Goal: Information Seeking & Learning: Learn about a topic

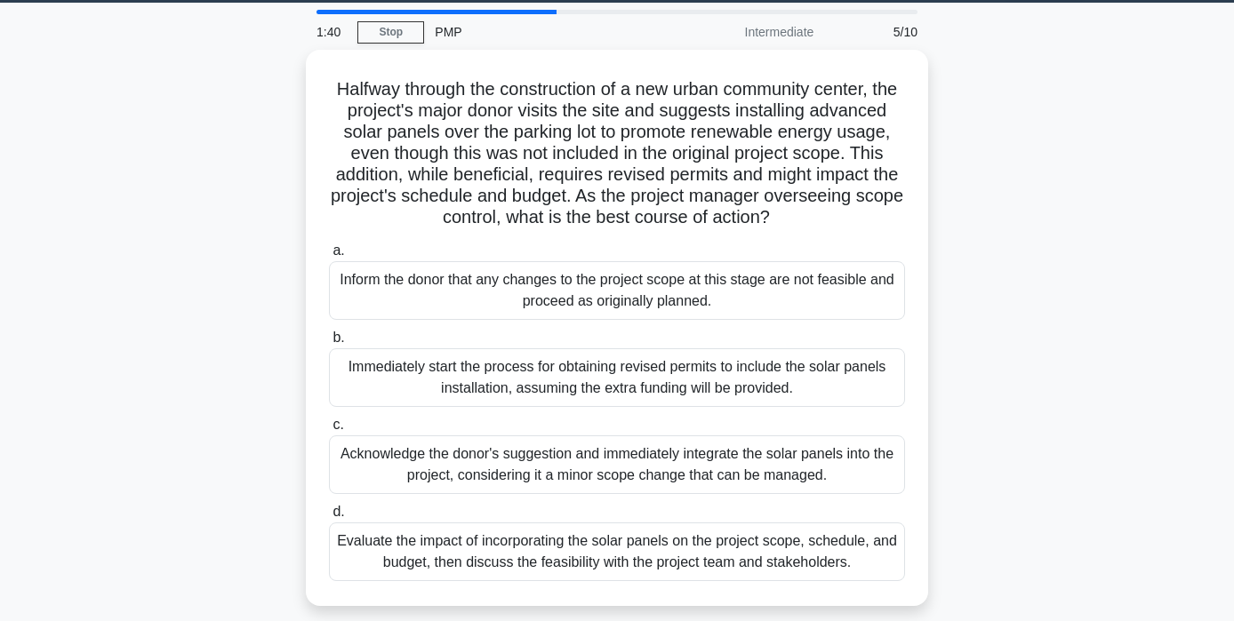
scroll to position [62, 0]
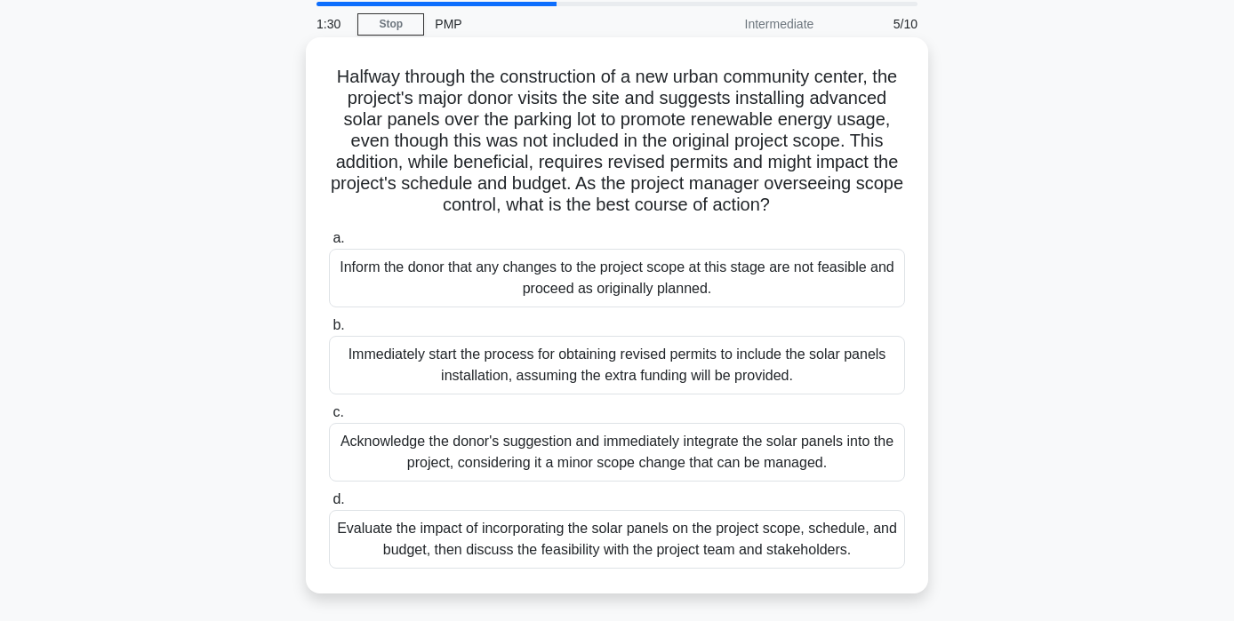
click at [873, 539] on div "Evaluate the impact of incorporating the solar panels on the project scope, sch…" at bounding box center [617, 539] width 576 height 59
click at [329, 506] on input "d. Evaluate the impact of incorporating the solar panels on the project scope, …" at bounding box center [329, 500] width 0 height 12
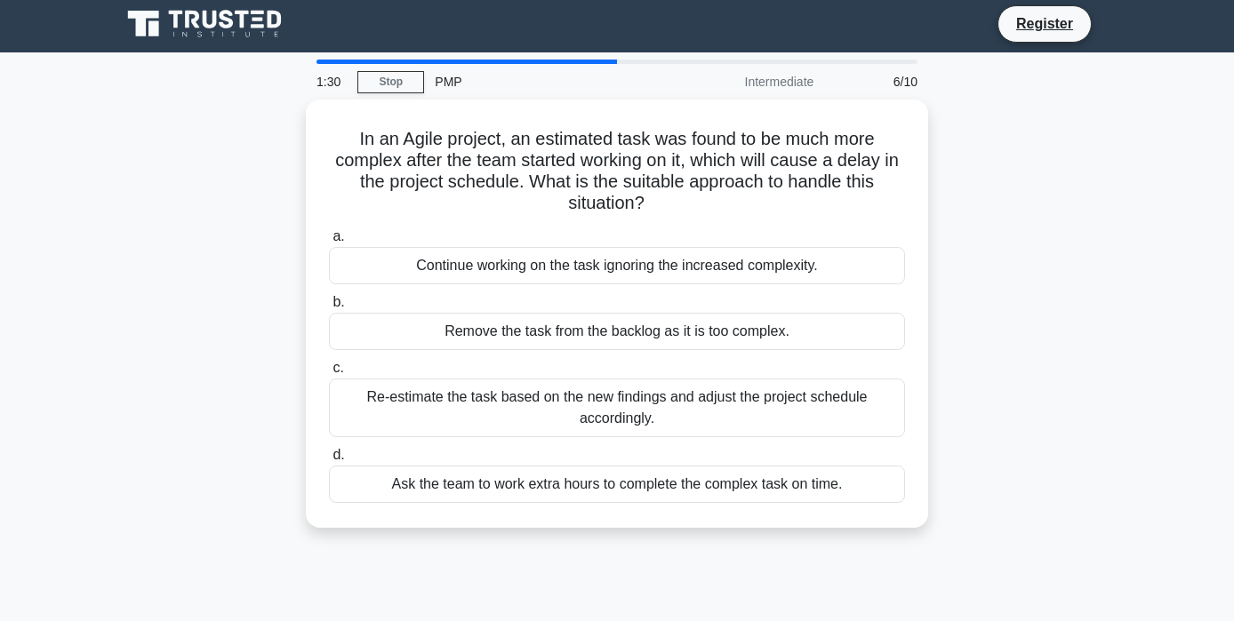
scroll to position [0, 0]
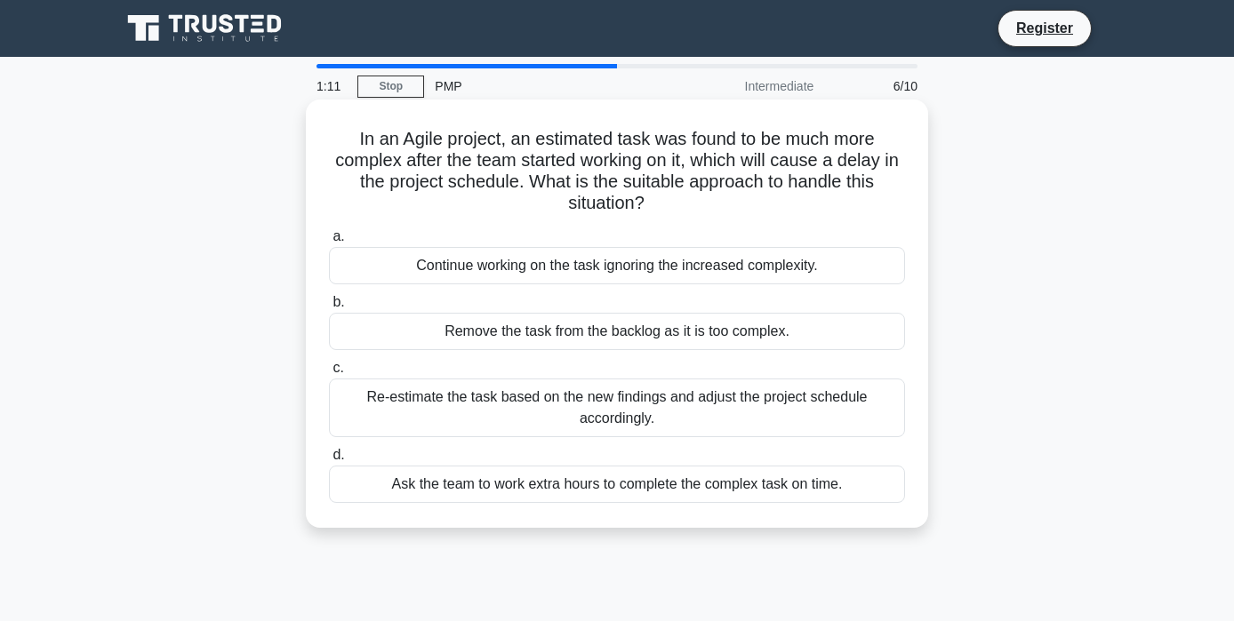
click at [780, 395] on div "Re-estimate the task based on the new findings and adjust the project schedule …" at bounding box center [617, 408] width 576 height 59
click at [329, 374] on input "c. Re-estimate the task based on the new findings and adjust the project schedu…" at bounding box center [329, 369] width 0 height 12
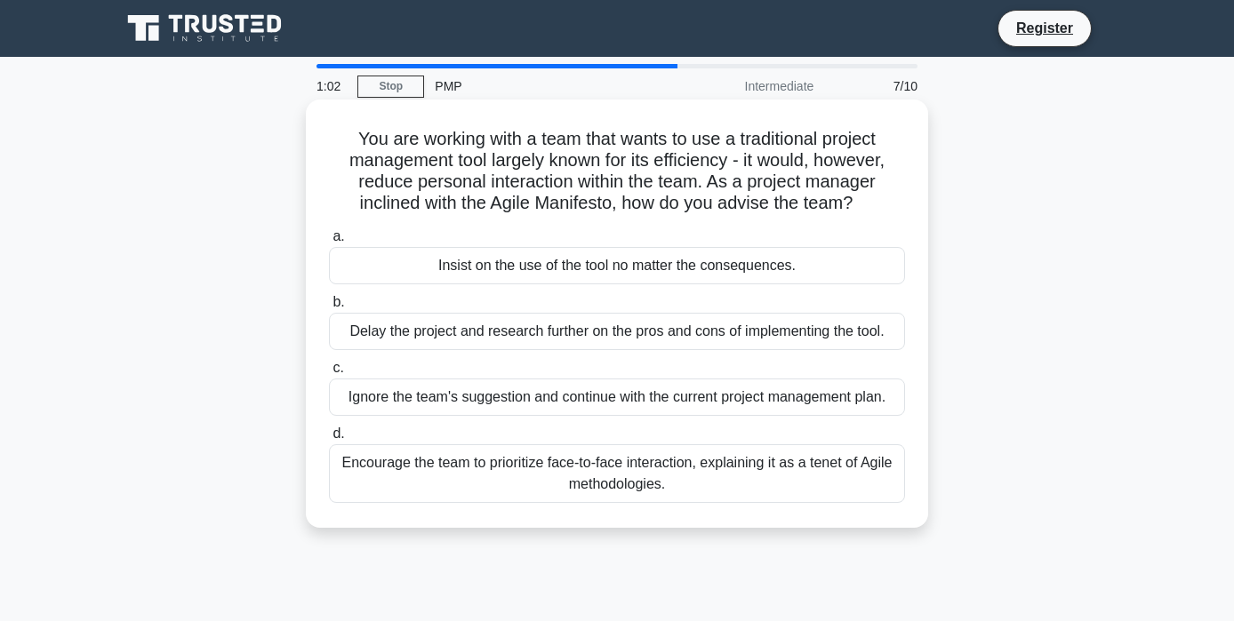
drag, startPoint x: 711, startPoint y: 185, endPoint x: 864, endPoint y: 218, distance: 156.4
click at [864, 218] on div "You are working with a team that wants to use a traditional project management …" at bounding box center [617, 314] width 608 height 414
click at [714, 477] on div "Encourage the team to prioritize face-to-face interaction, explaining it as a t…" at bounding box center [617, 474] width 576 height 59
click at [329, 440] on input "d. Encourage the team to prioritize face-to-face interaction, explaining it as …" at bounding box center [329, 435] width 0 height 12
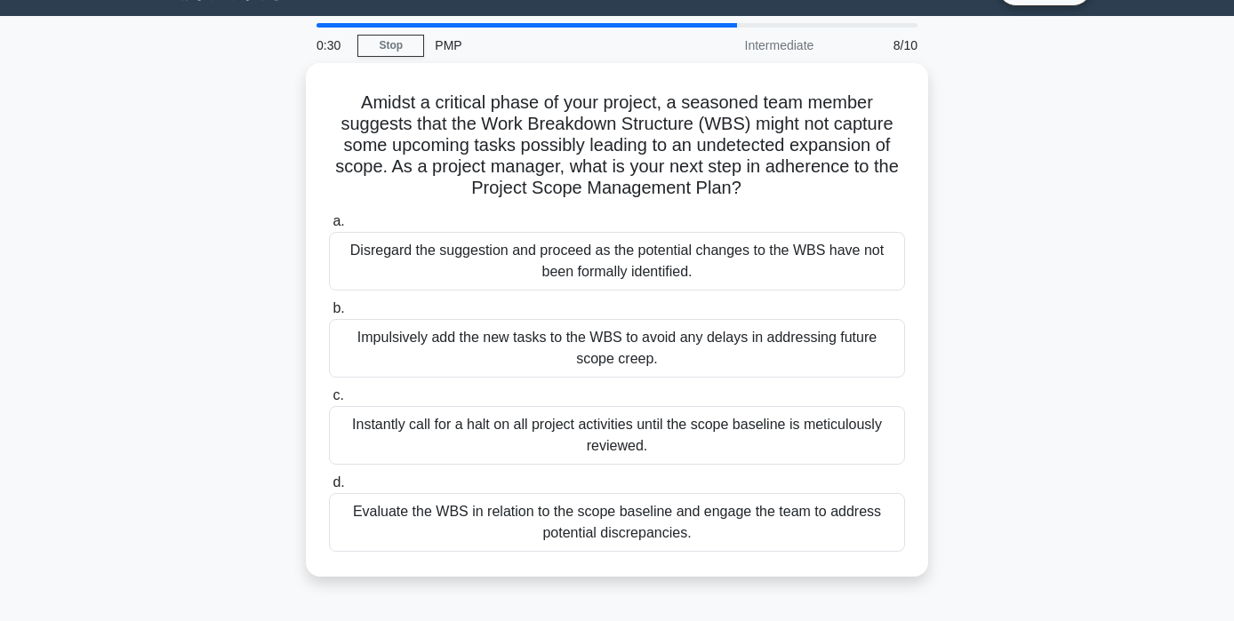
scroll to position [44, 0]
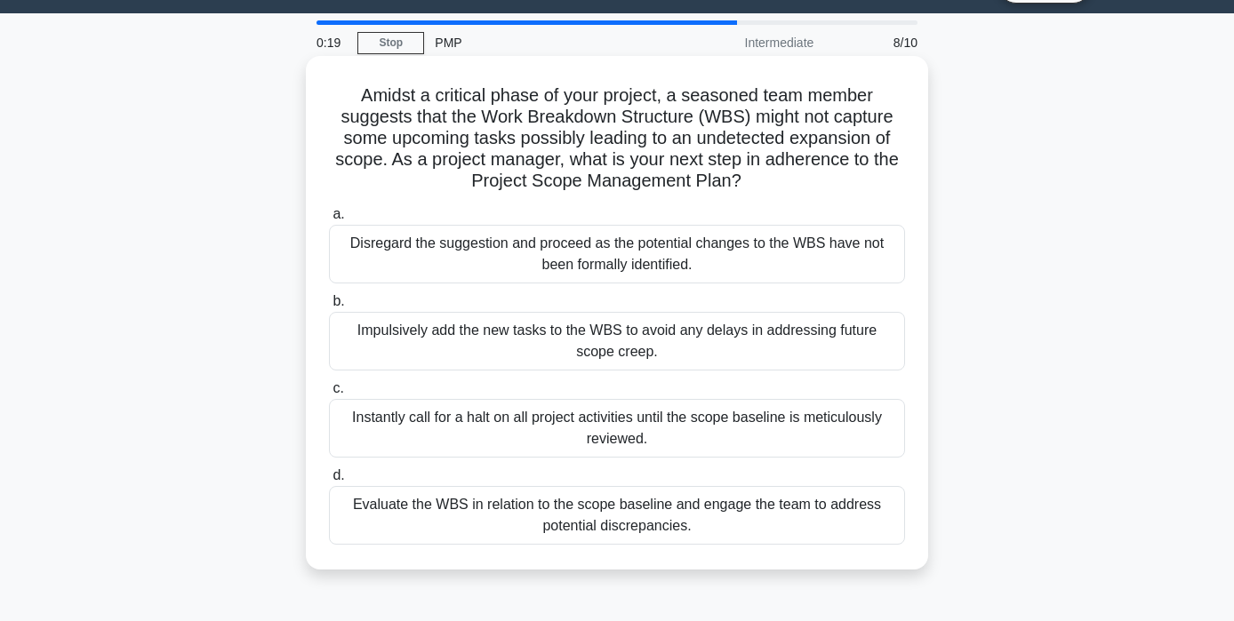
click at [702, 506] on div "Evaluate the WBS in relation to the scope baseline and engage the team to addre…" at bounding box center [617, 515] width 576 height 59
click at [329, 482] on input "d. Evaluate the WBS in relation to the scope baseline and engage the team to ad…" at bounding box center [329, 476] width 0 height 12
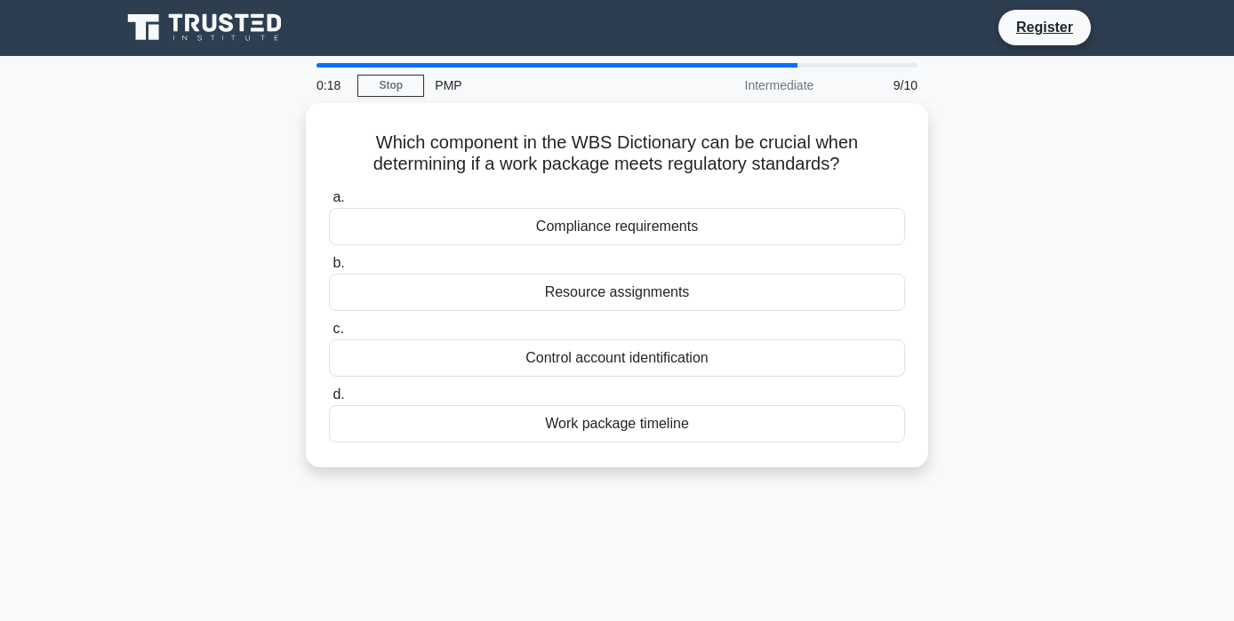
scroll to position [0, 0]
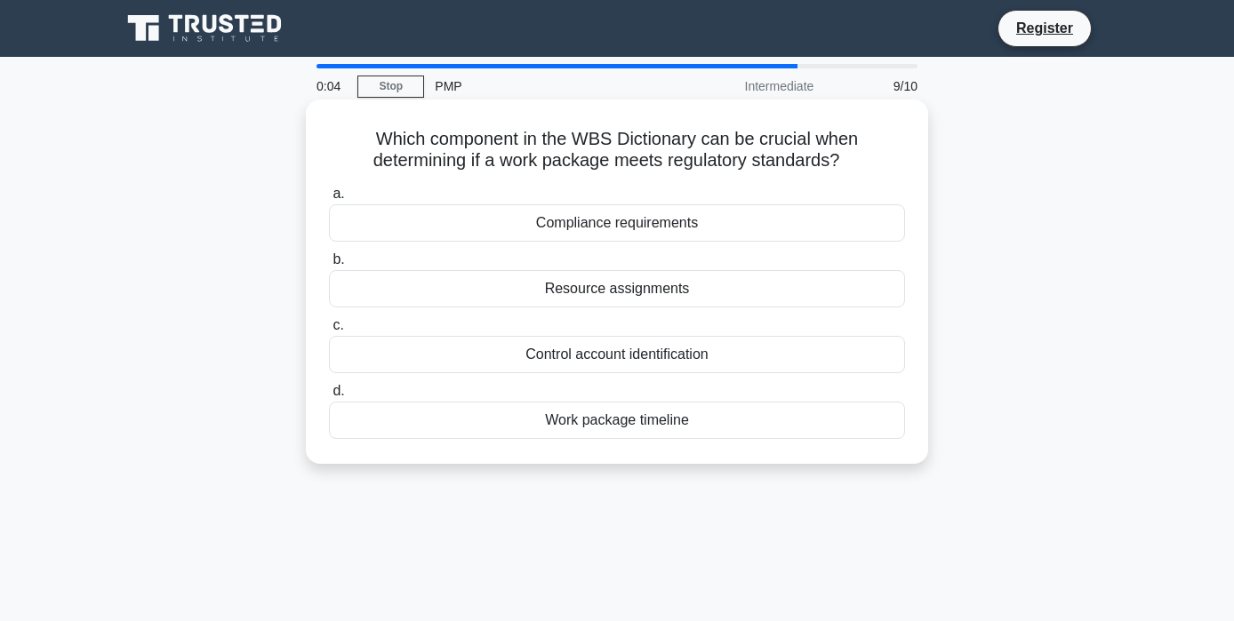
click at [632, 231] on div "Compliance requirements" at bounding box center [617, 222] width 576 height 37
click at [329, 200] on input "a. Compliance requirements" at bounding box center [329, 194] width 0 height 12
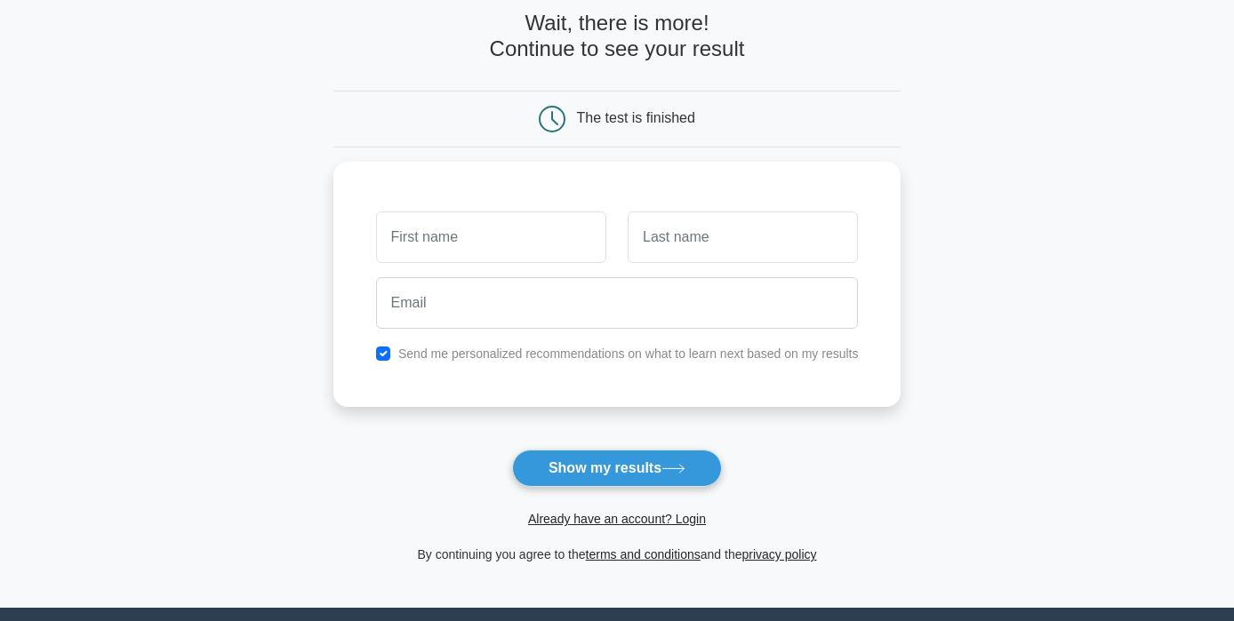
scroll to position [100, 0]
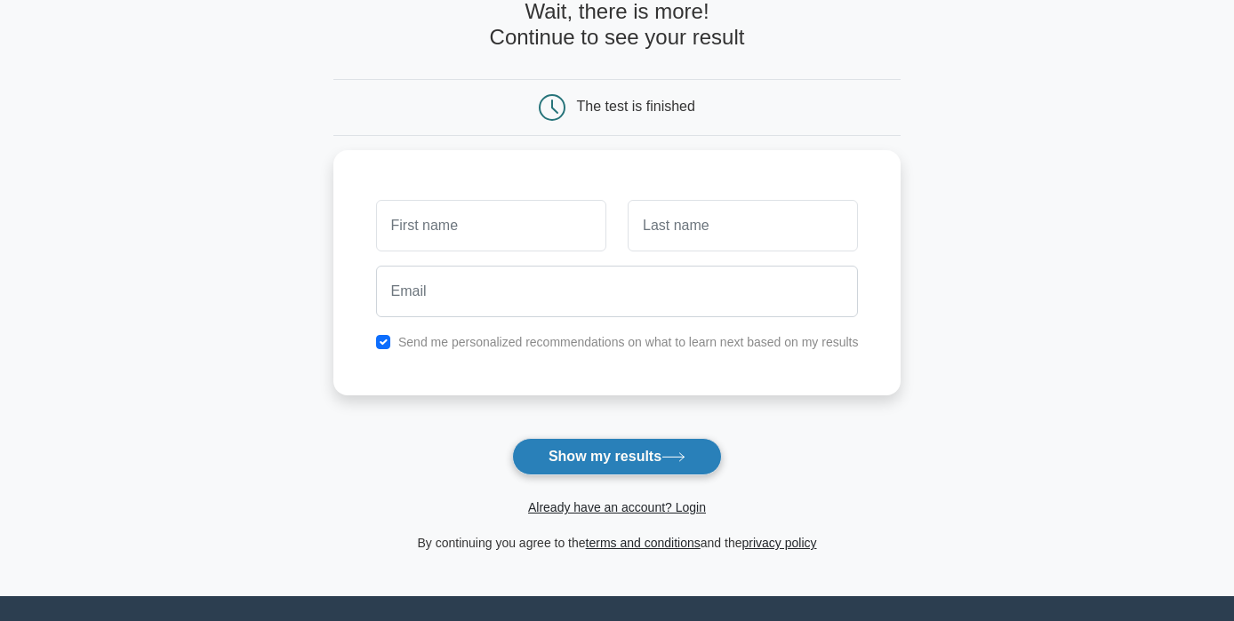
click at [597, 464] on button "Show my results" at bounding box center [617, 456] width 210 height 37
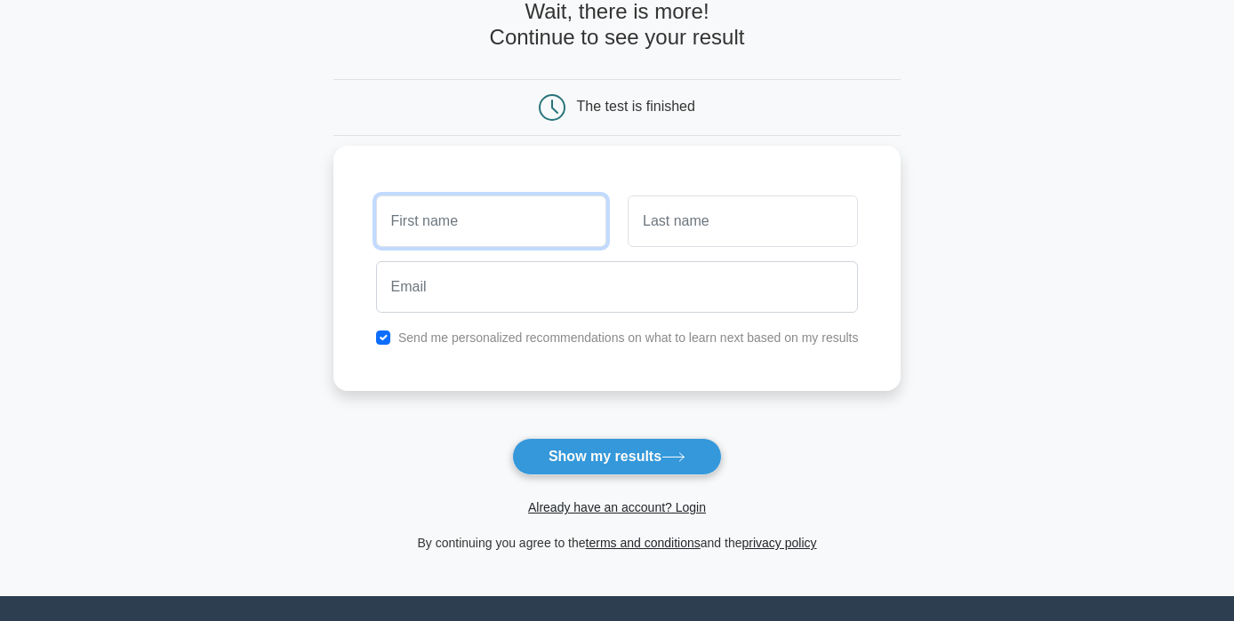
click at [533, 219] on input "text" at bounding box center [491, 222] width 230 height 52
type input "[PERSON_NAME]"
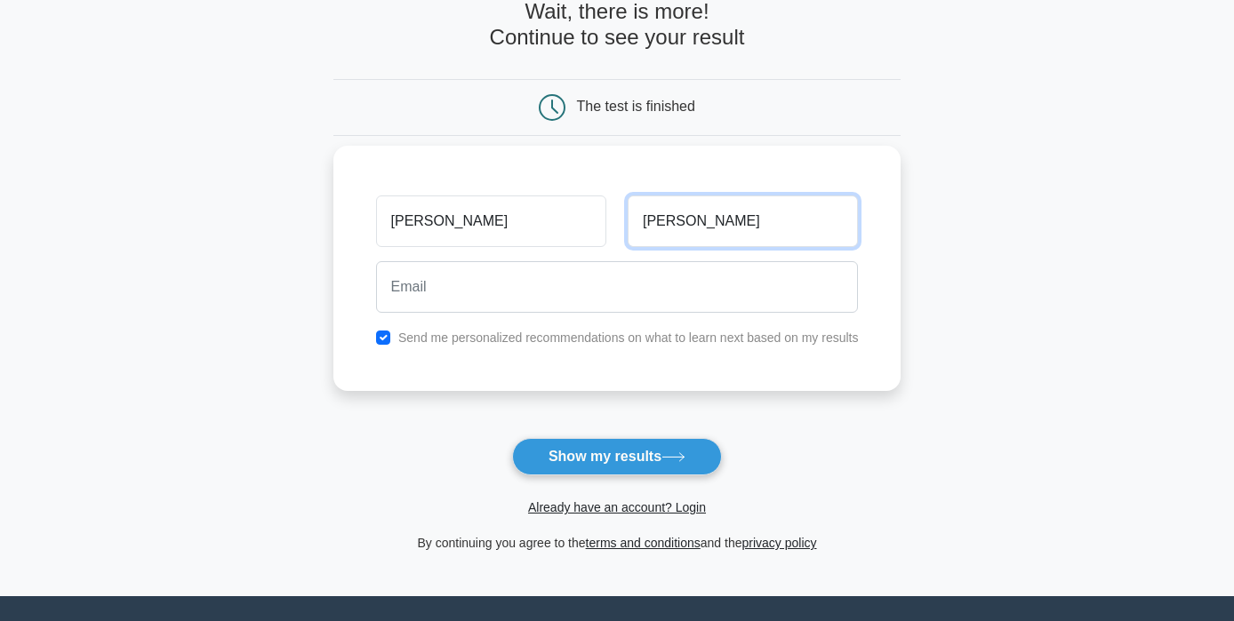
type input "Aboulhosn"
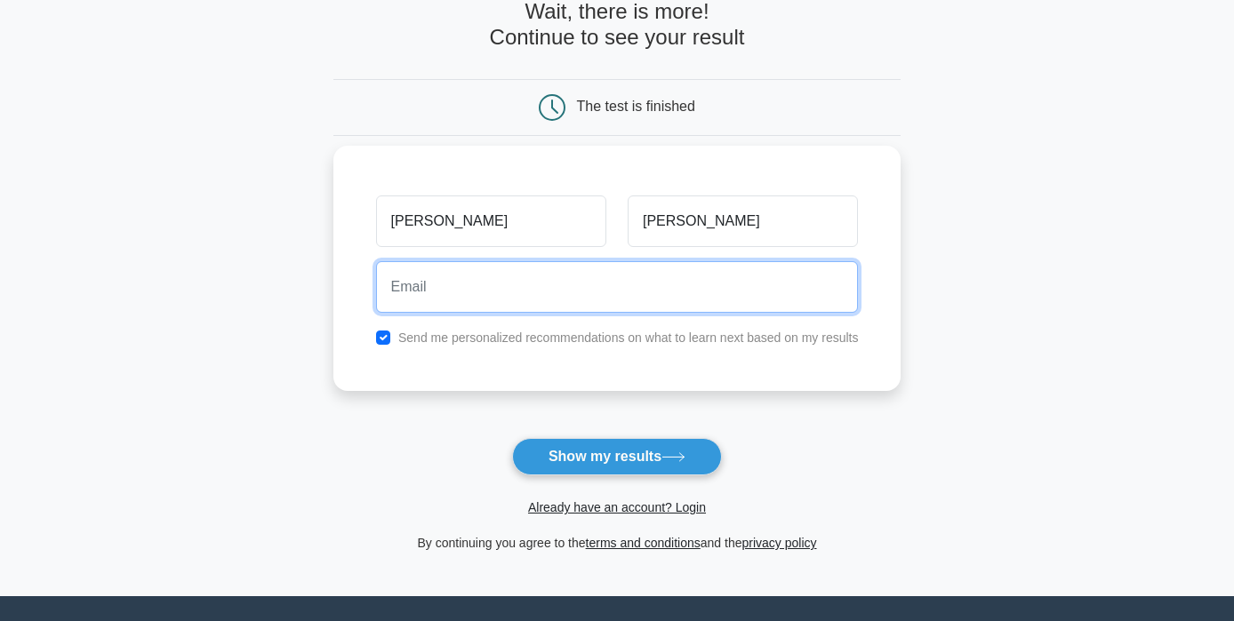
click at [540, 289] on input "email" at bounding box center [617, 287] width 483 height 52
type input "sarahaboulhosn111@gmail.com"
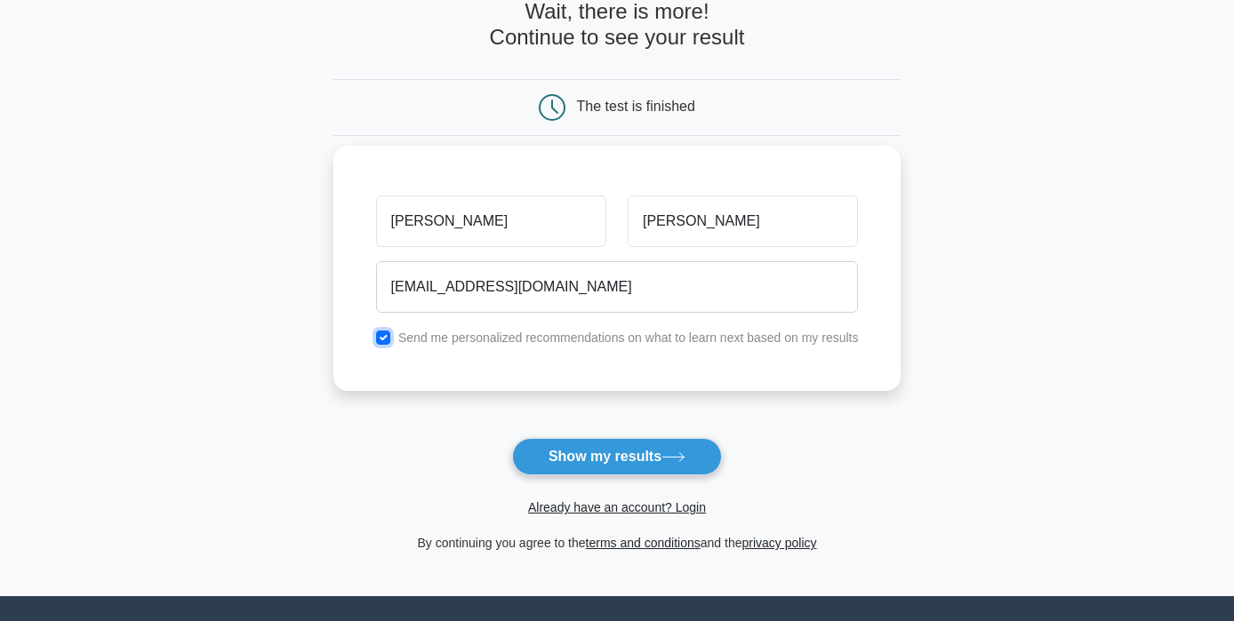
click at [384, 337] on input "checkbox" at bounding box center [383, 338] width 14 height 14
checkbox input "false"
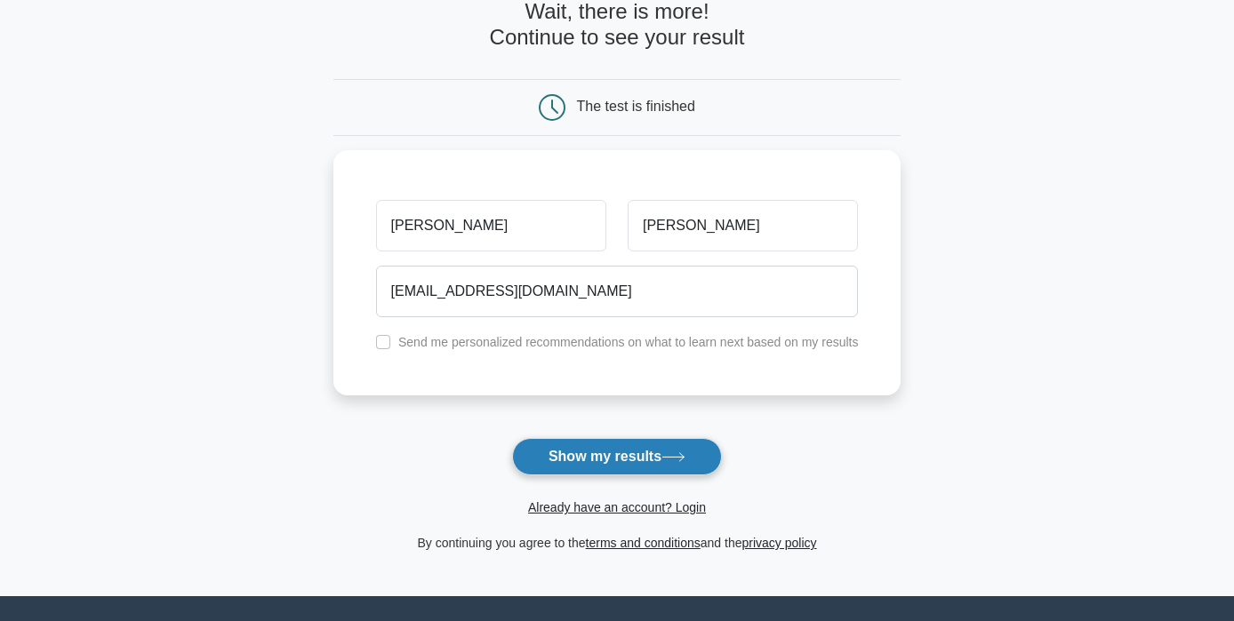
click at [585, 475] on button "Show my results" at bounding box center [617, 456] width 210 height 37
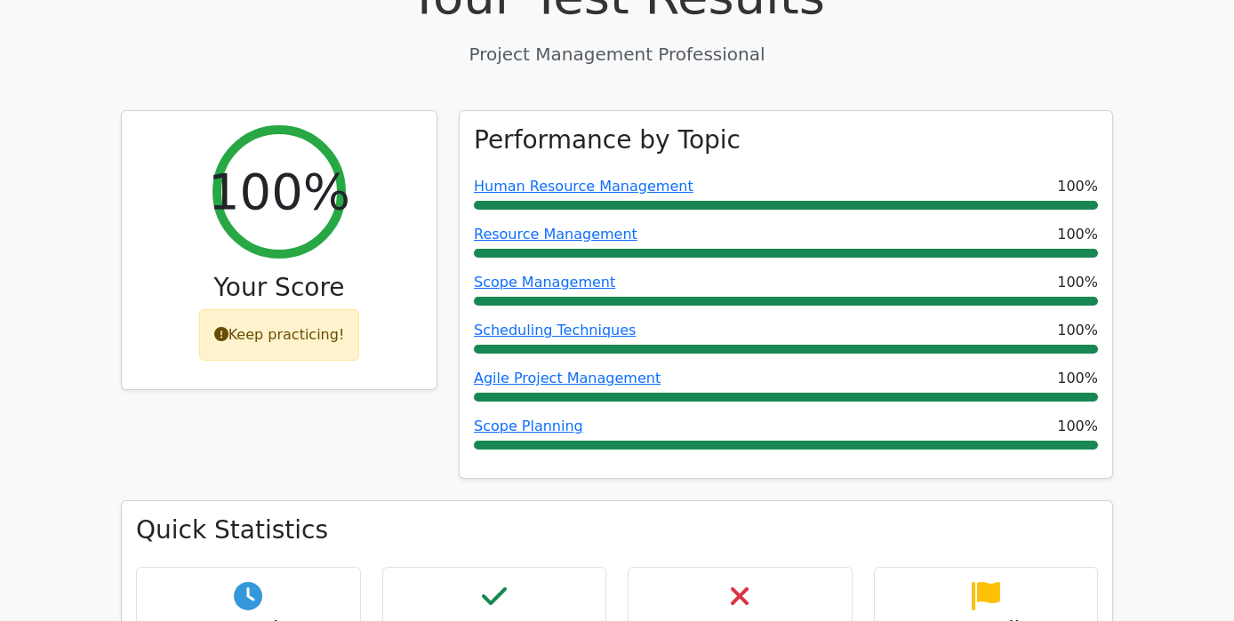
scroll to position [886, 0]
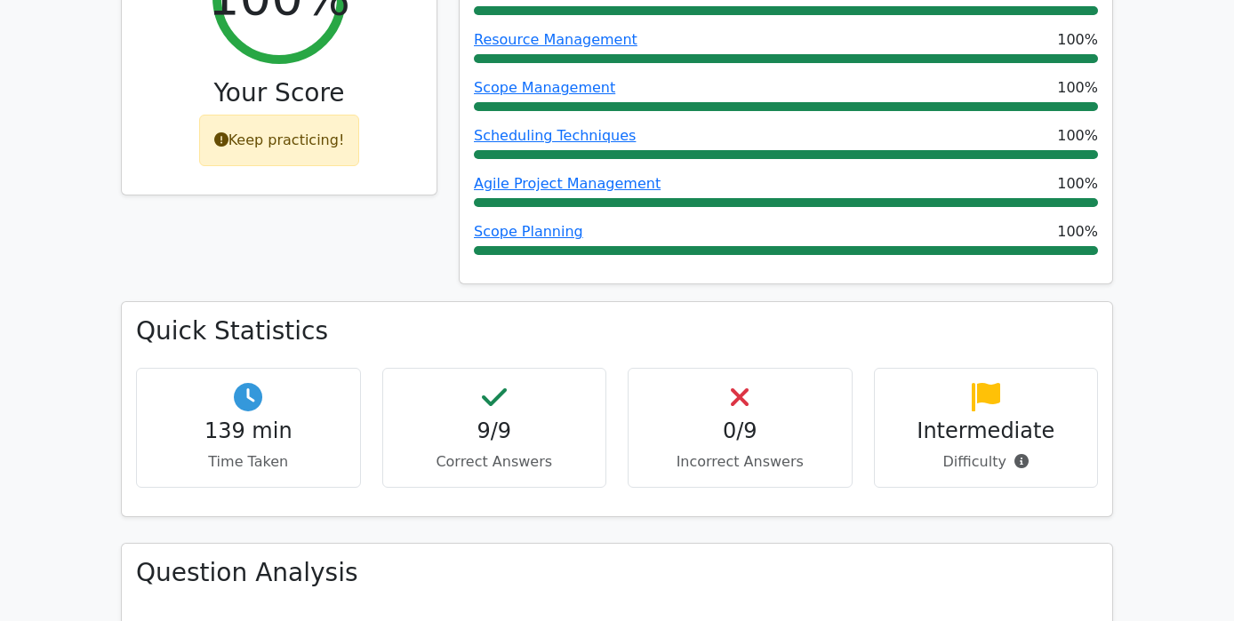
click at [1078, 368] on div "Intermediate Difficulty" at bounding box center [986, 428] width 225 height 120
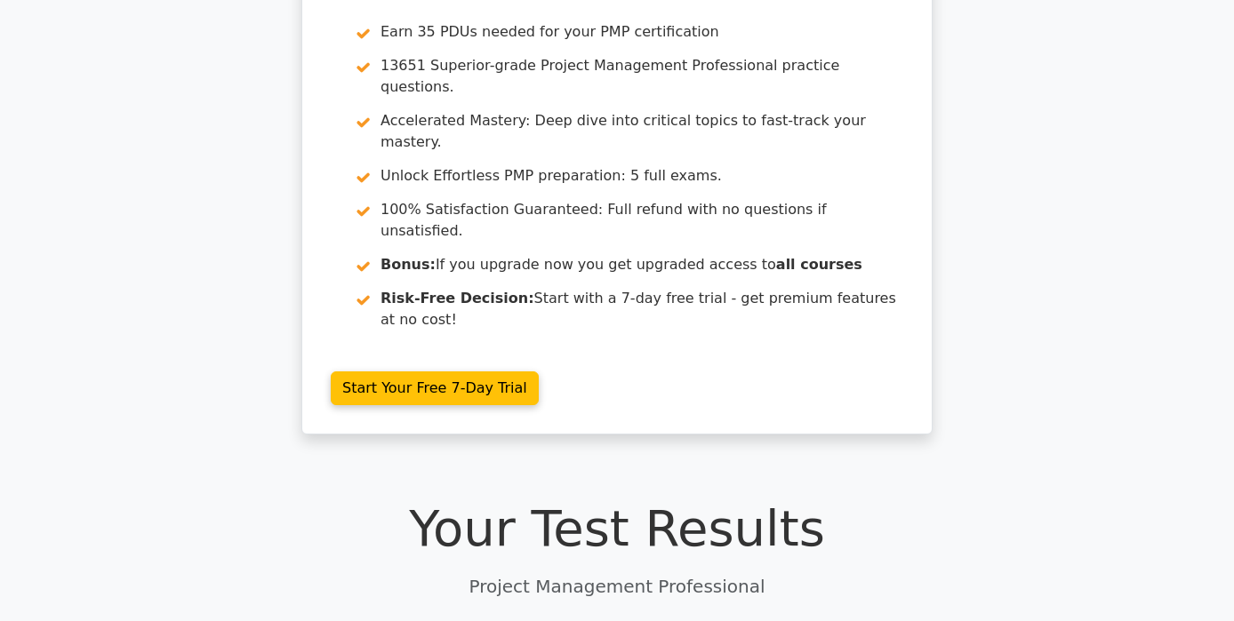
scroll to position [0, 0]
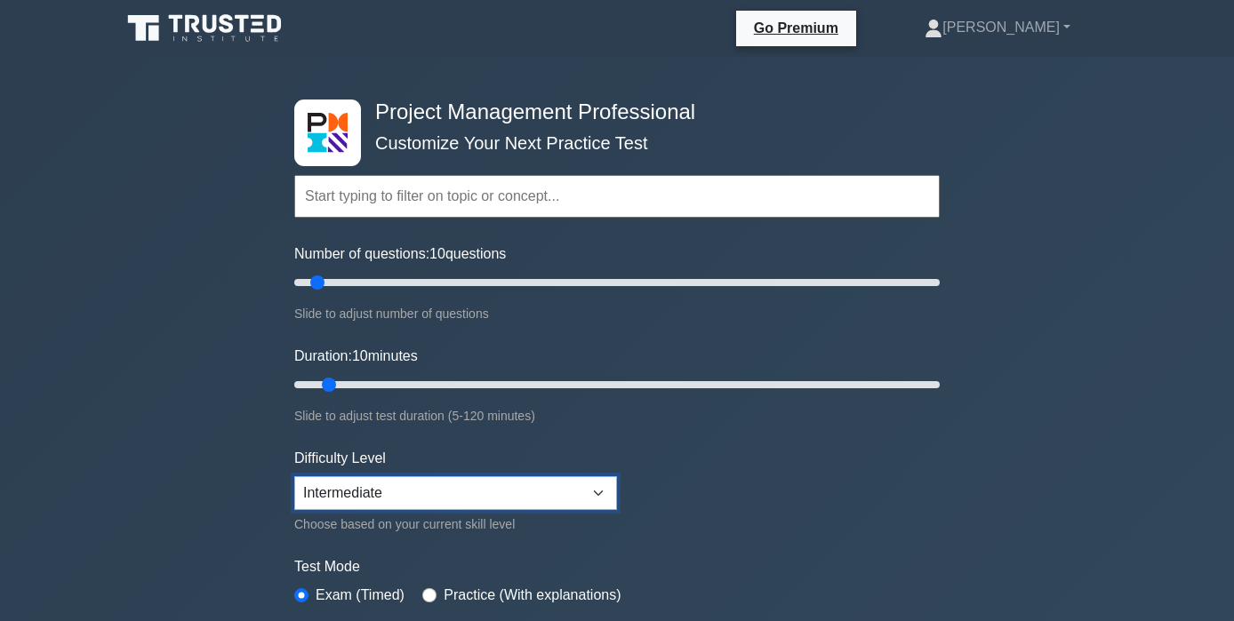
click at [466, 481] on select "Beginner Intermediate Expert" at bounding box center [455, 494] width 323 height 34
